Goal: Task Accomplishment & Management: Manage account settings

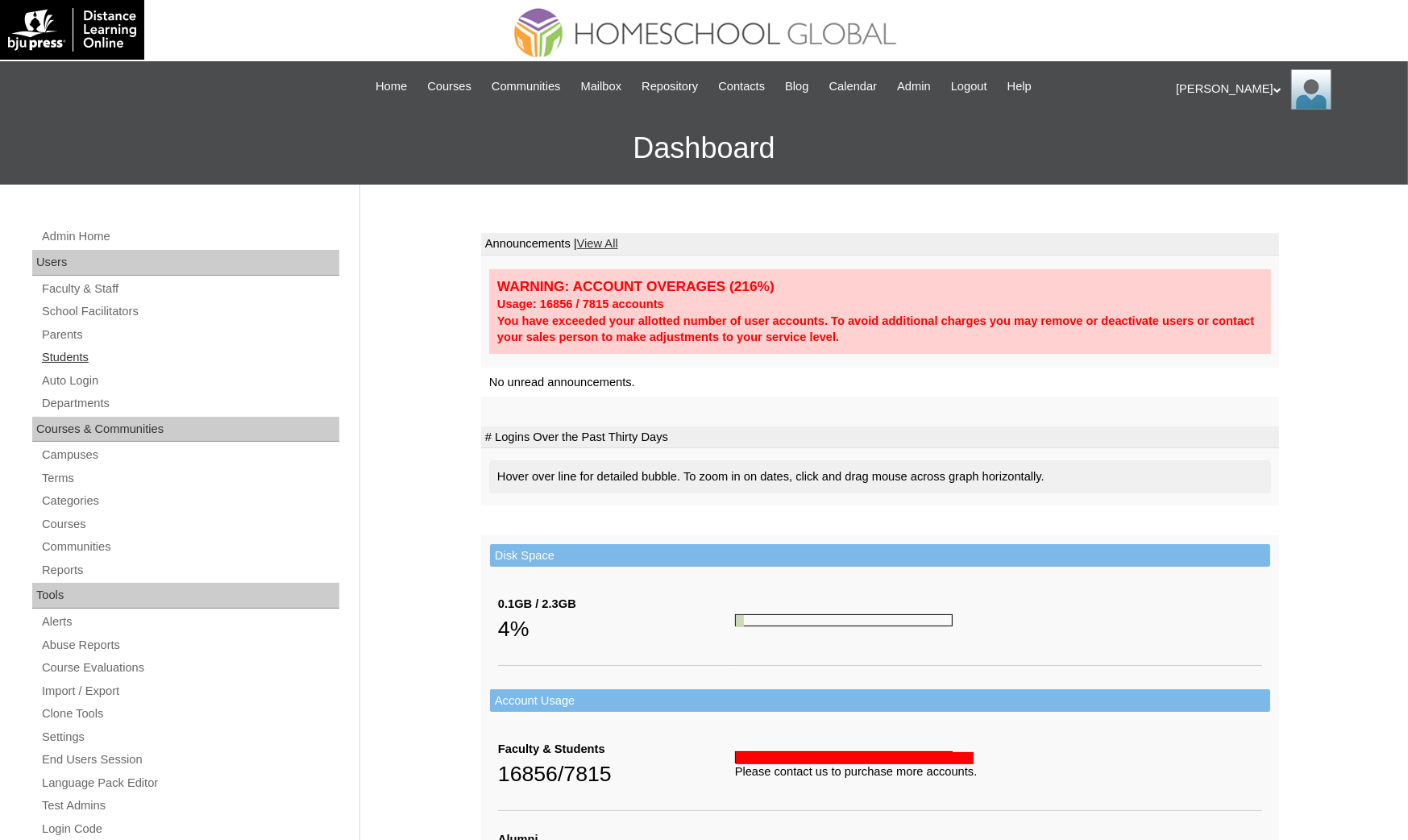
click at [128, 352] on link "Students" at bounding box center [190, 357] width 299 height 20
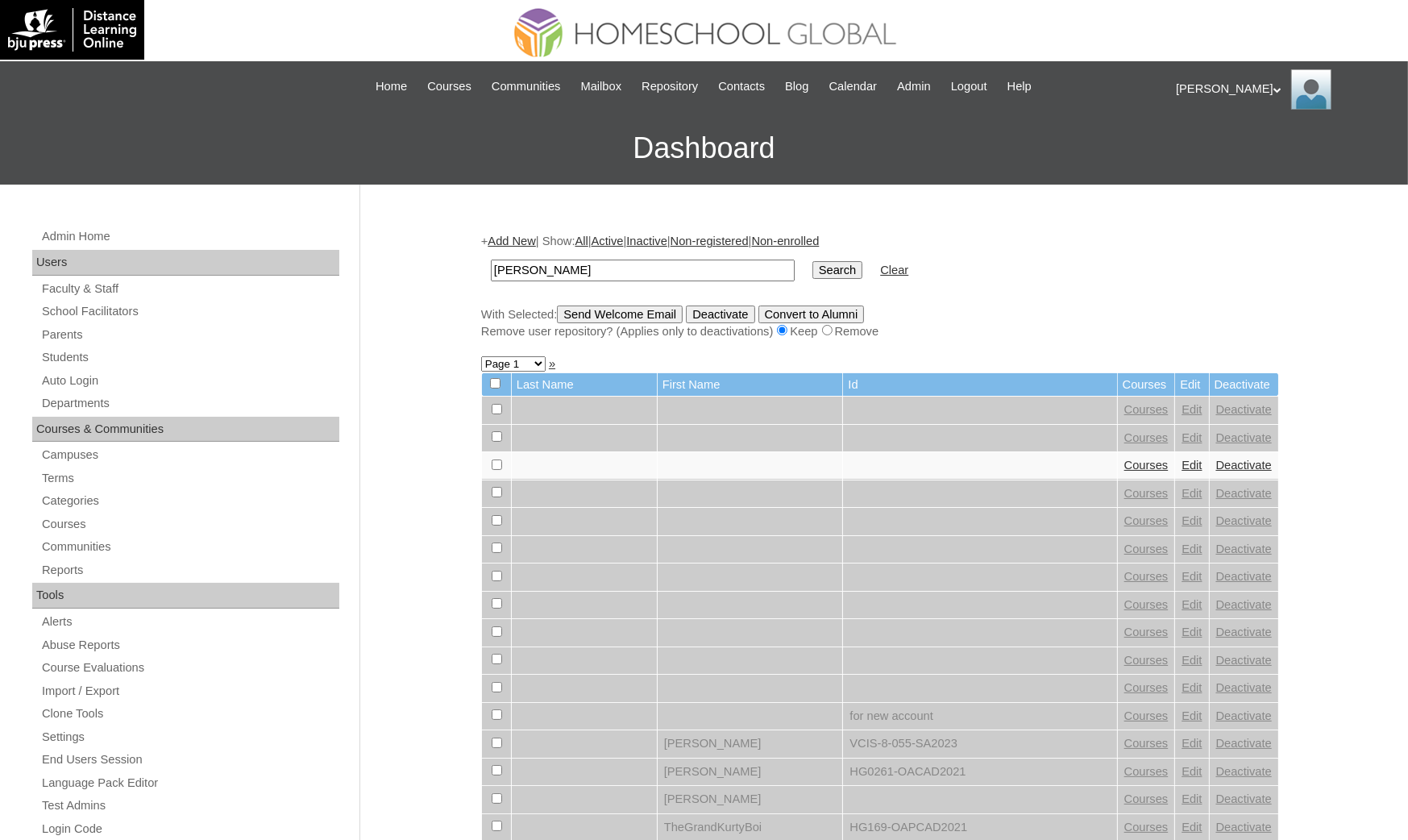
type input "[PERSON_NAME]"
click at [812, 261] on input "Search" at bounding box center [837, 270] width 49 height 18
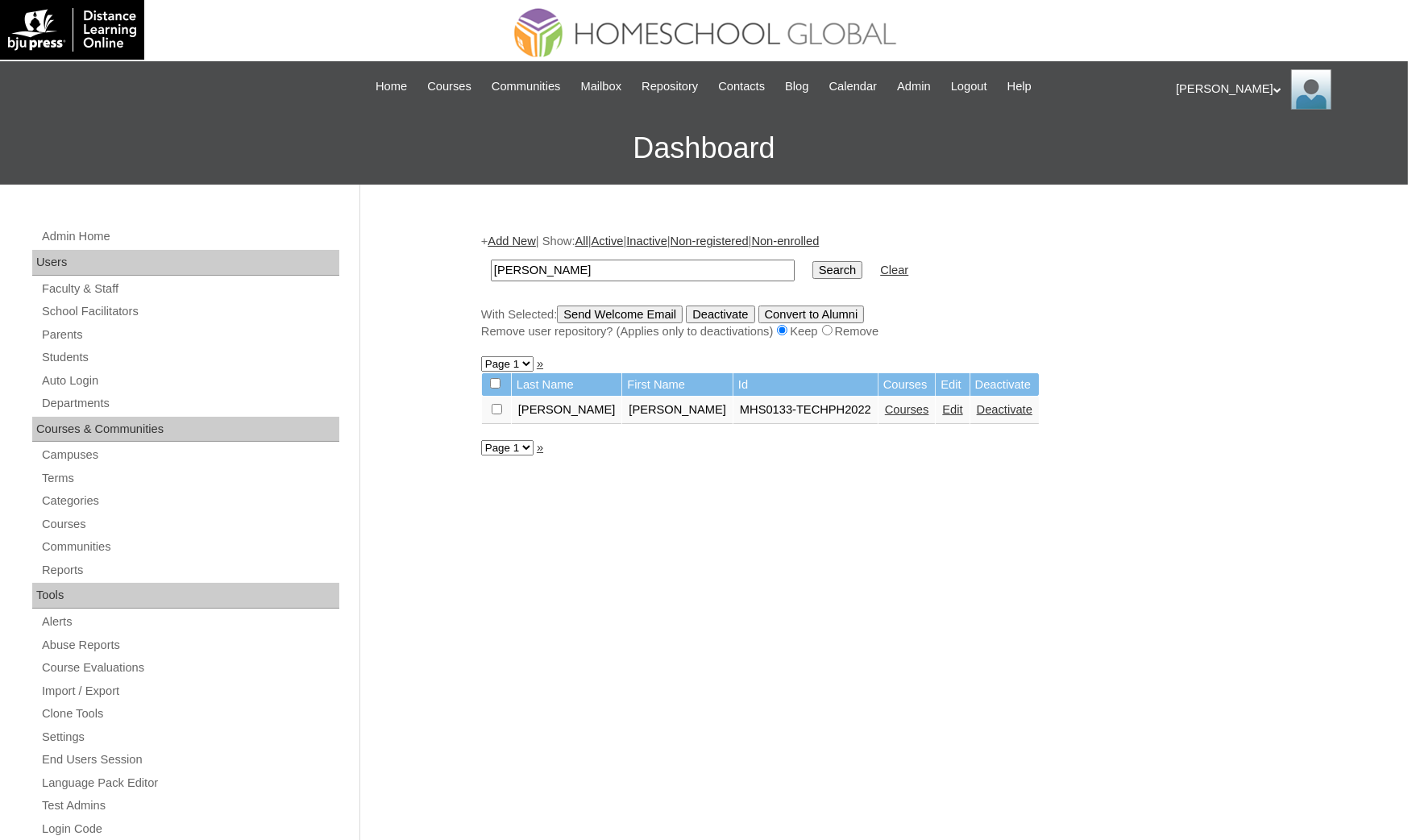
click at [885, 406] on link "Courses" at bounding box center [906, 409] width 45 height 13
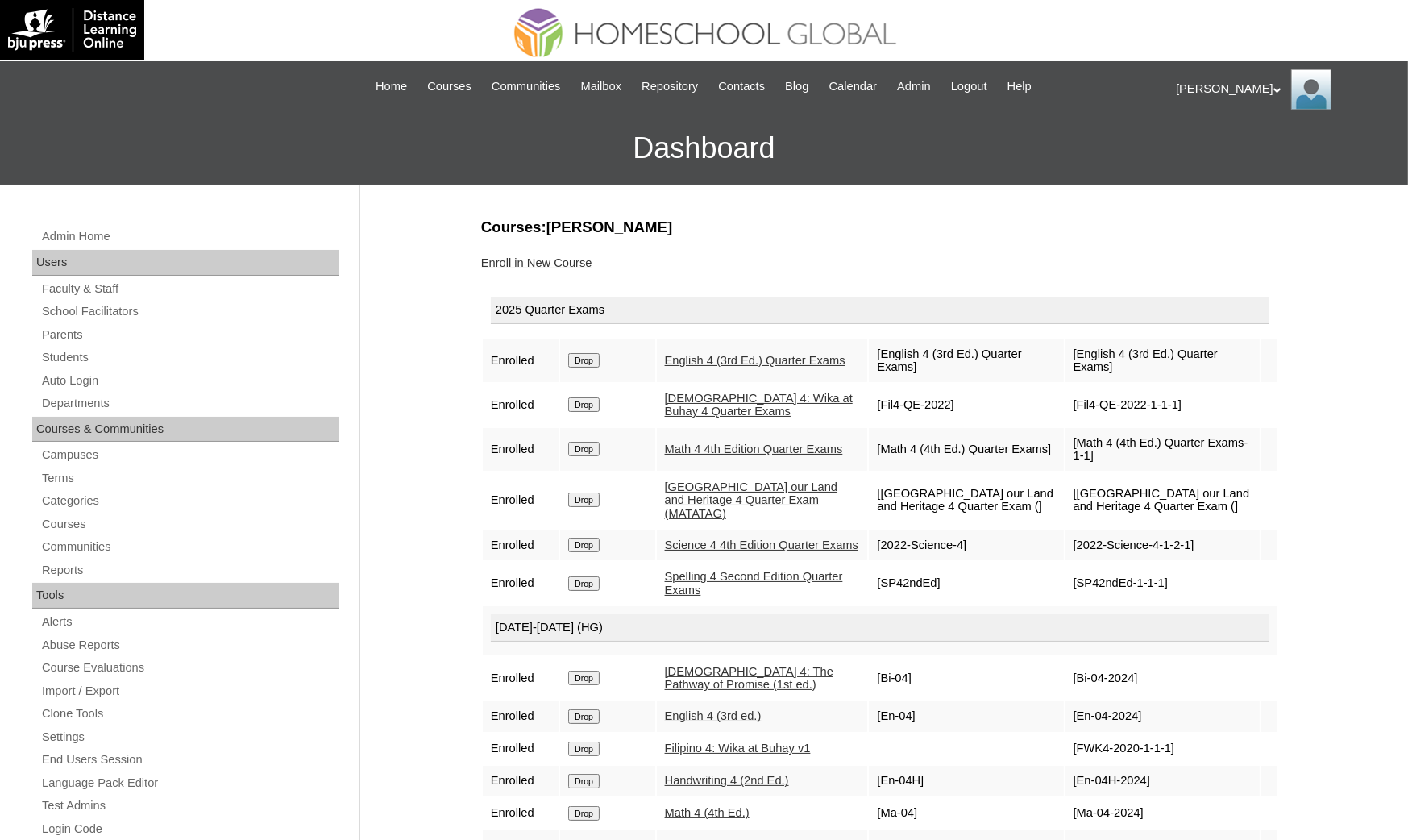
scroll to position [241, 0]
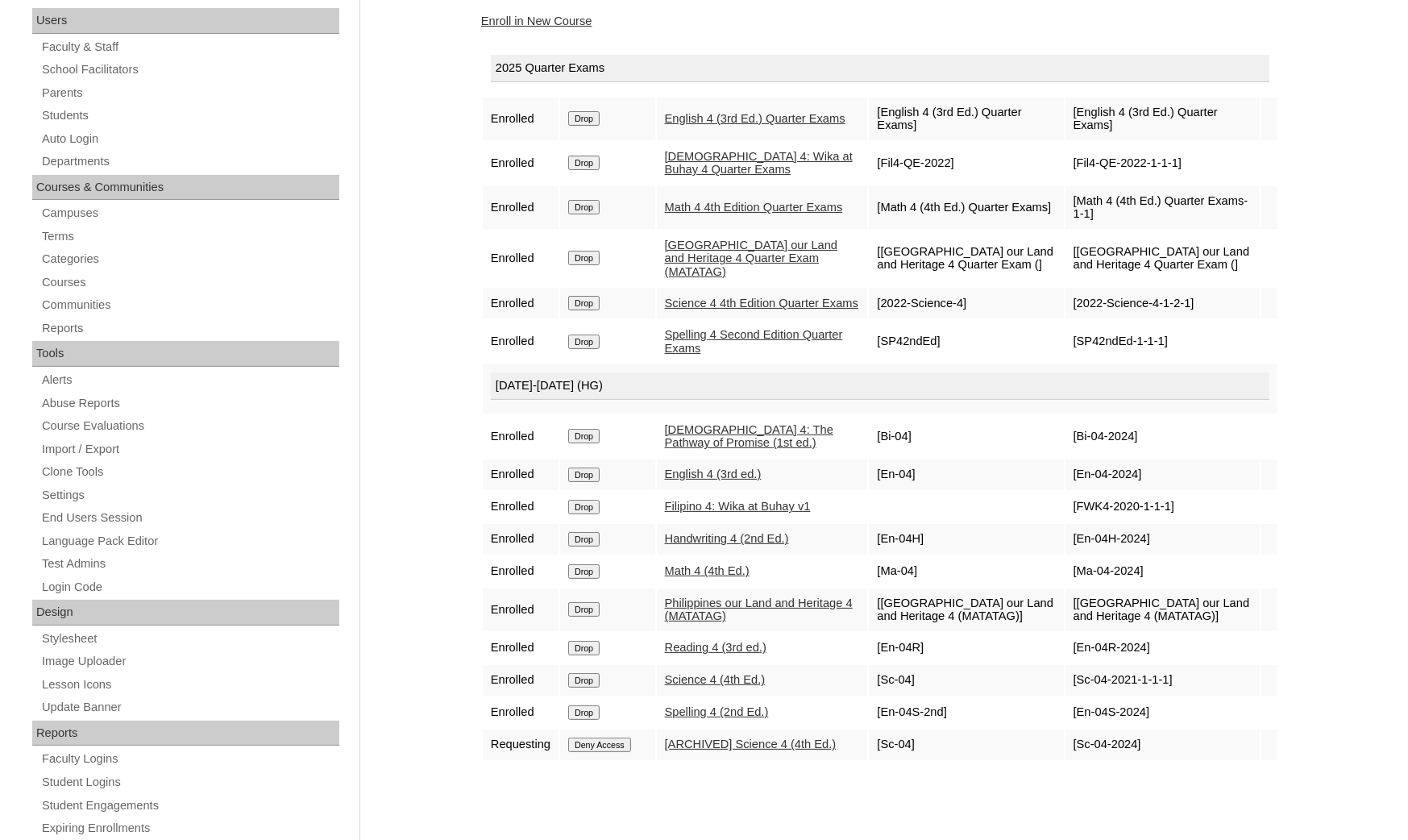
click at [631, 737] on input "Deny Access" at bounding box center [600, 744] width 63 height 15
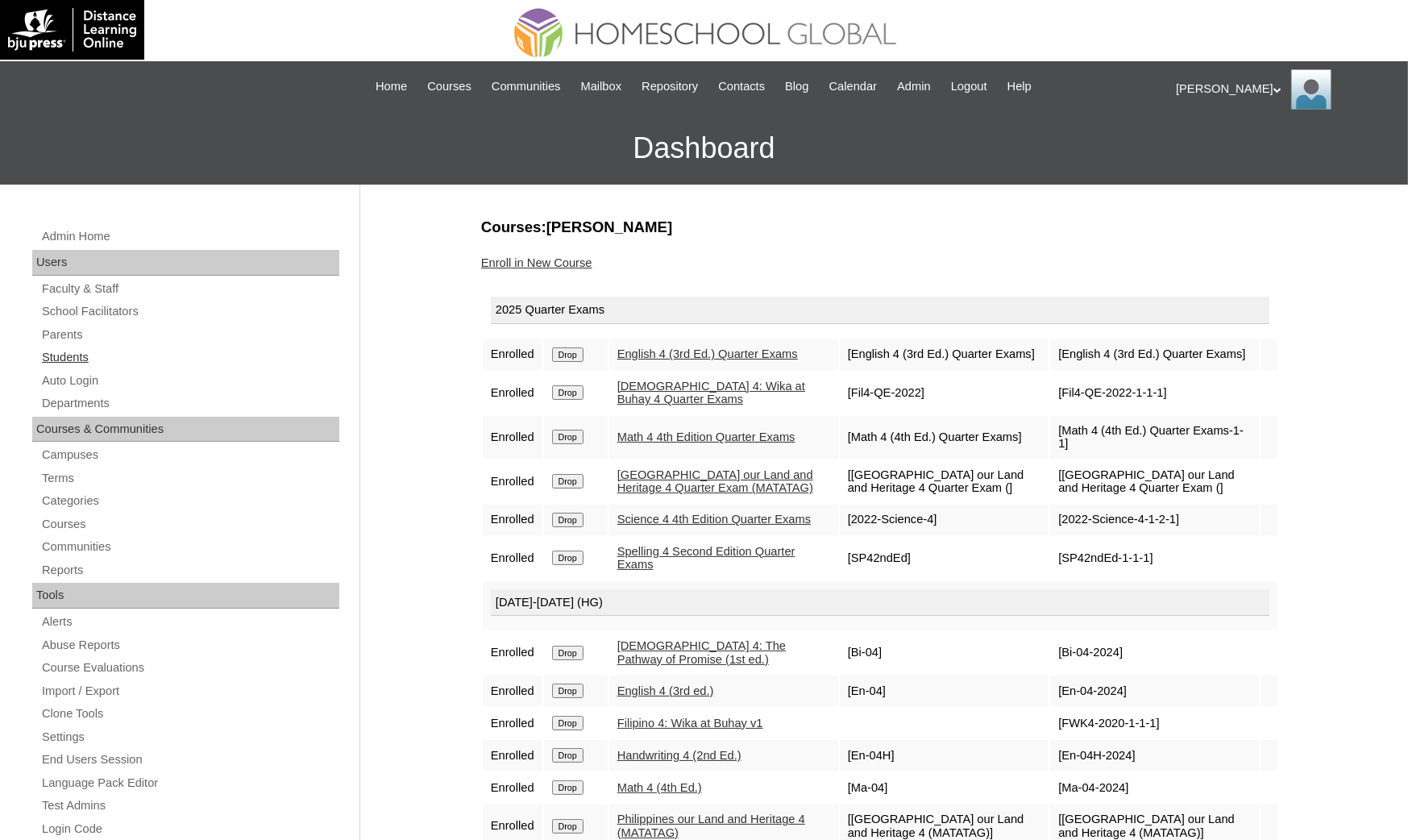
click at [157, 347] on link "Students" at bounding box center [190, 357] width 299 height 20
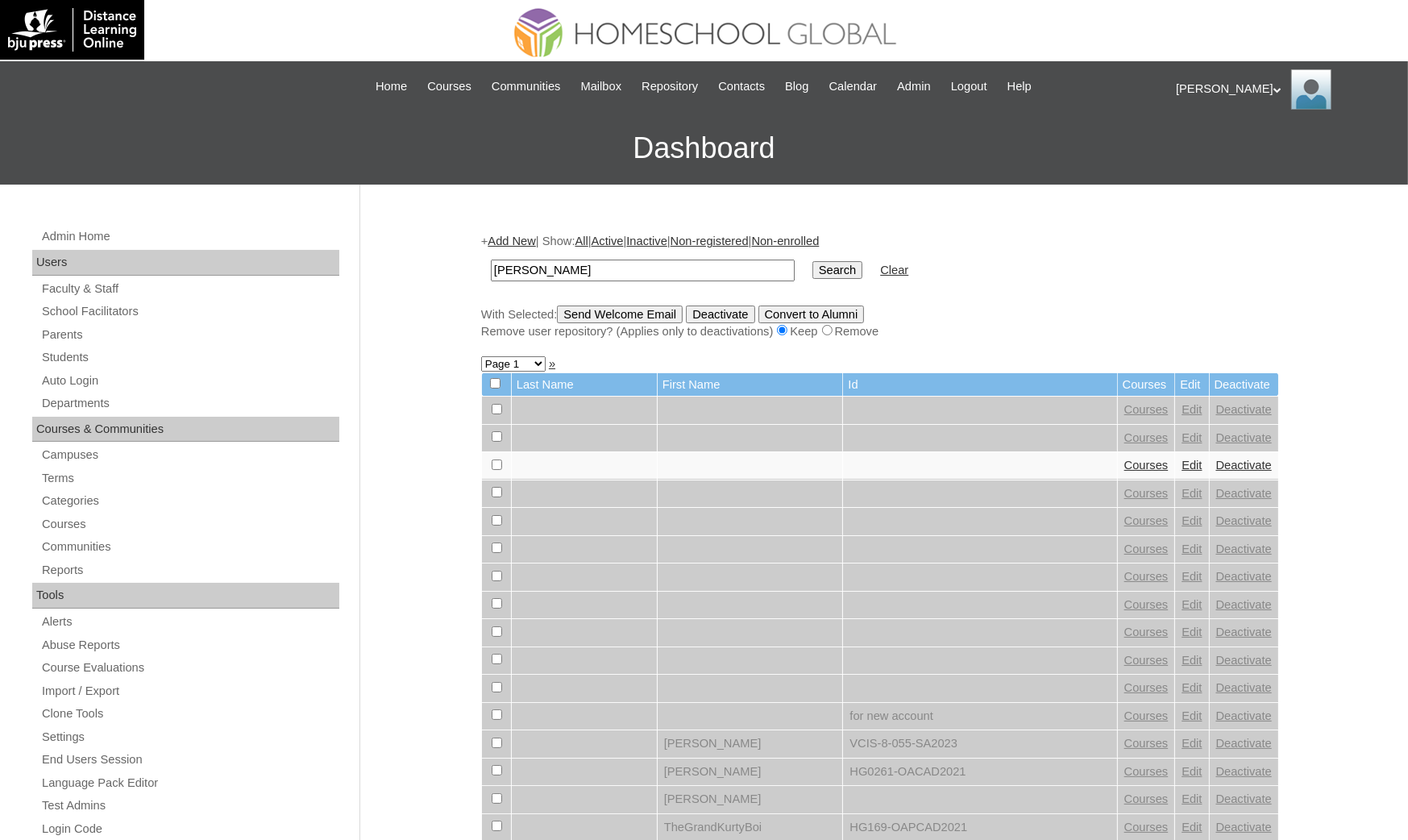
type input "Nadine Lauren"
click at [812, 261] on input "Search" at bounding box center [837, 270] width 49 height 18
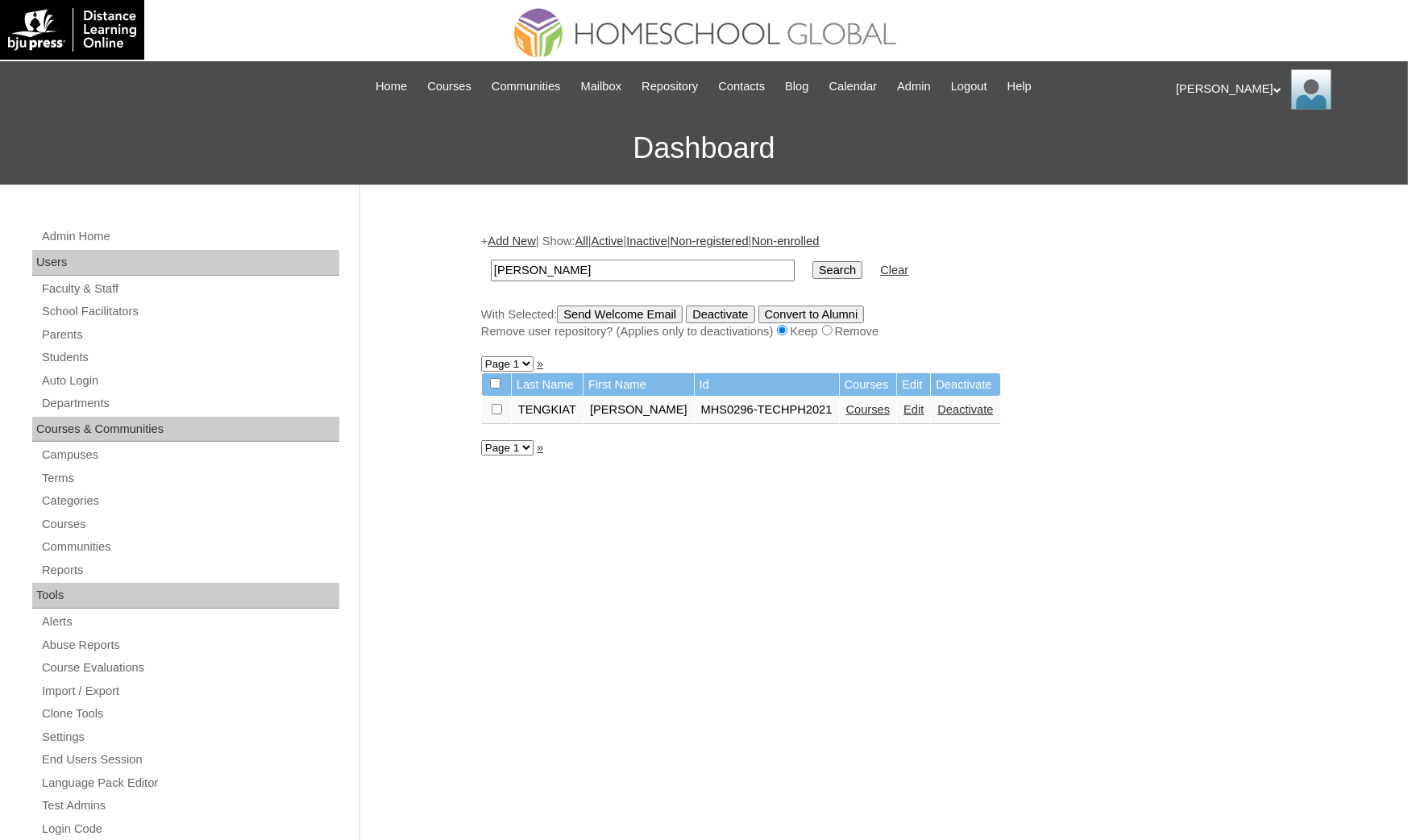
click at [846, 403] on link "Courses" at bounding box center [868, 409] width 45 height 13
drag, startPoint x: 534, startPoint y: 251, endPoint x: 247, endPoint y: 201, distance: 291.3
click at [252, 205] on div "Admin Home Users Faculty & Staff School Facilitators Parents Students Auto Logi…" at bounding box center [704, 740] width 1408 height 1111
type input "Lance Vincent"
click at [812, 261] on input "Search" at bounding box center [837, 270] width 49 height 18
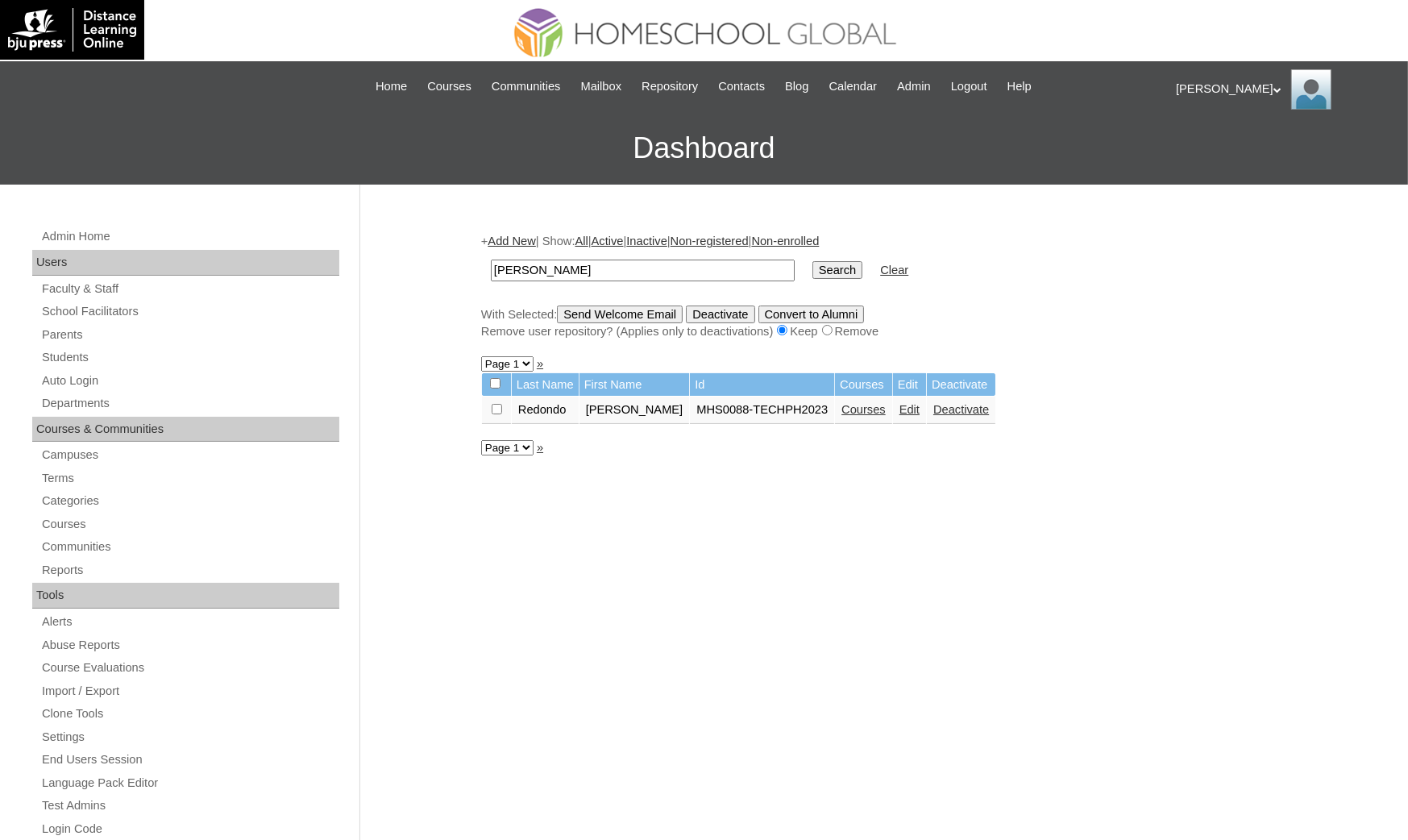
click at [842, 410] on link "Courses" at bounding box center [863, 409] width 45 height 13
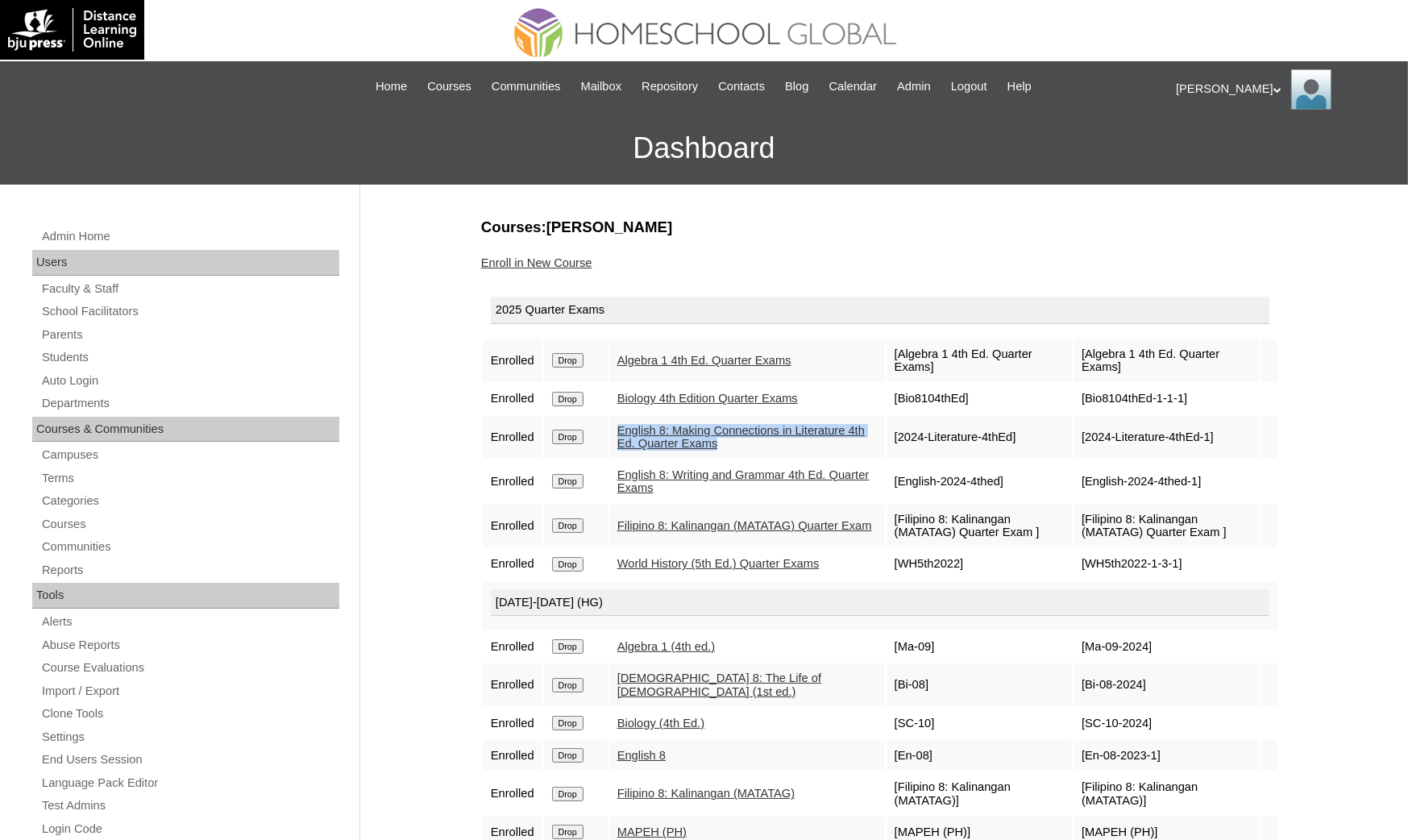
drag, startPoint x: 805, startPoint y: 440, endPoint x: 619, endPoint y: 423, distance: 186.8
click at [619, 423] on td "English 8: Making Connections in Literature 4th Ed. Quarter Exams" at bounding box center [747, 436] width 276 height 43
